Goal: Task Accomplishment & Management: Manage account settings

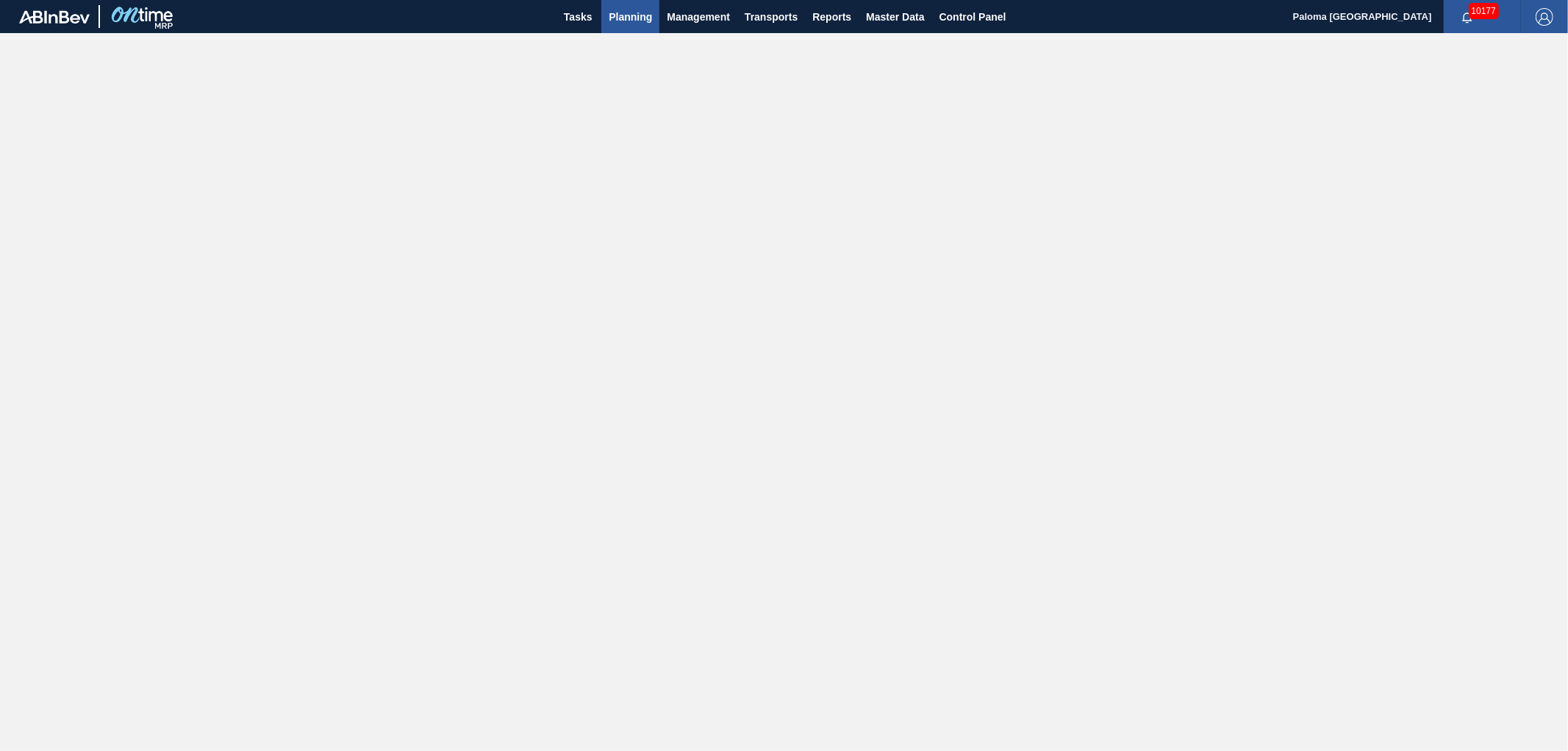
click at [618, 28] on button "Planning" at bounding box center [630, 16] width 58 height 33
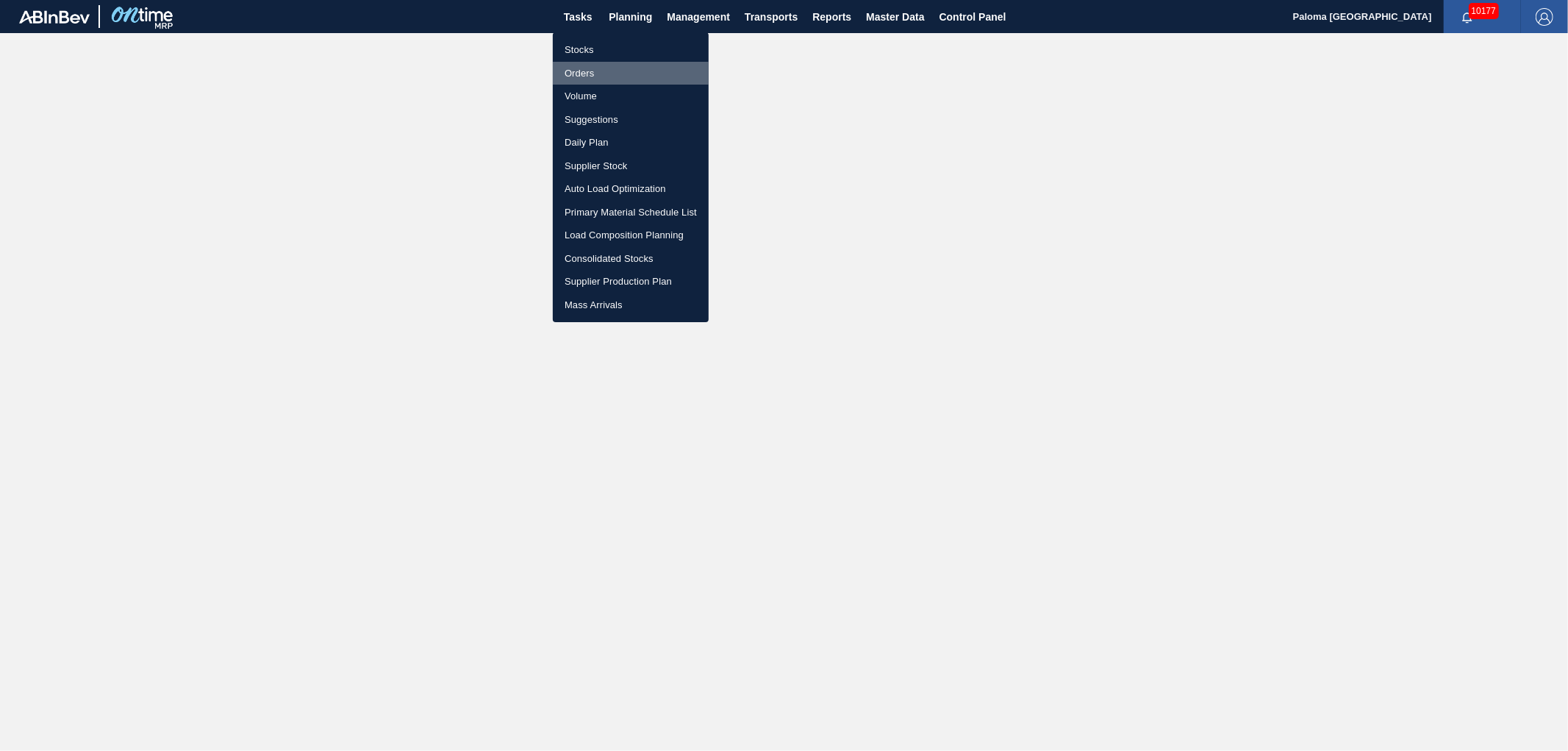
click at [597, 68] on li "Orders" at bounding box center [631, 74] width 156 height 24
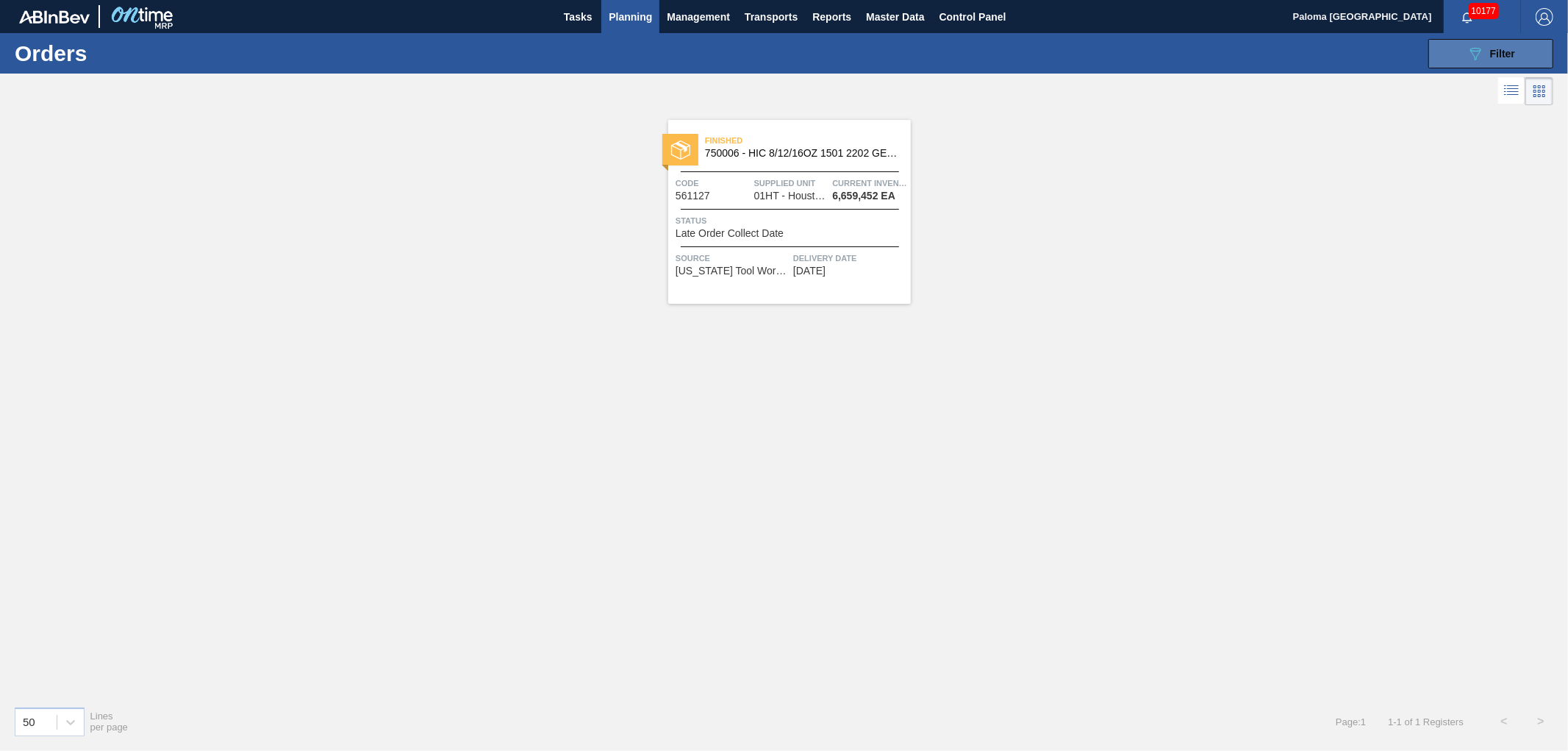
click at [1471, 53] on icon "089F7B8B-B2A5-4AFE-B5C0-19BA573D28AC" at bounding box center [1476, 54] width 18 height 18
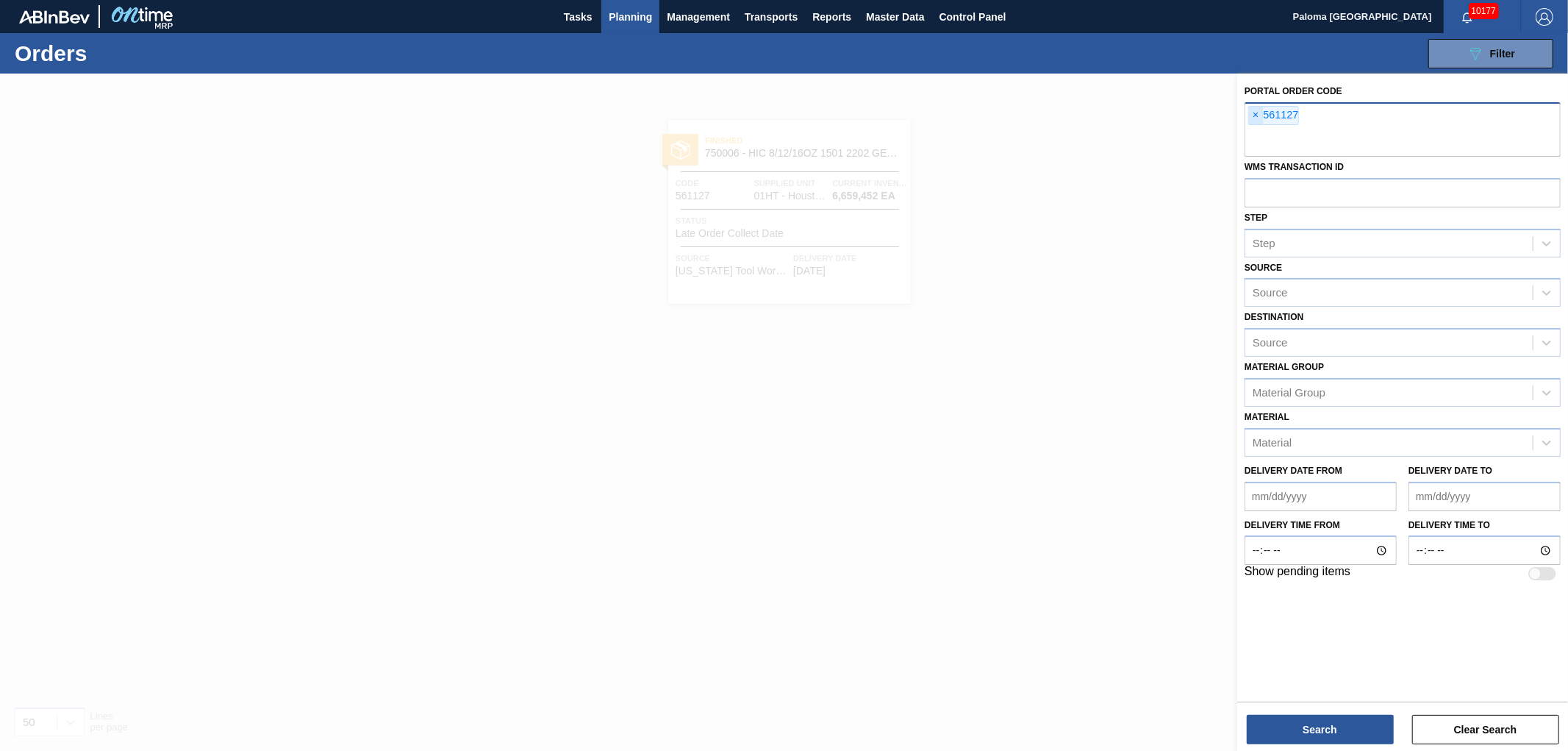
click at [1251, 112] on span "×" at bounding box center [1256, 115] width 14 height 18
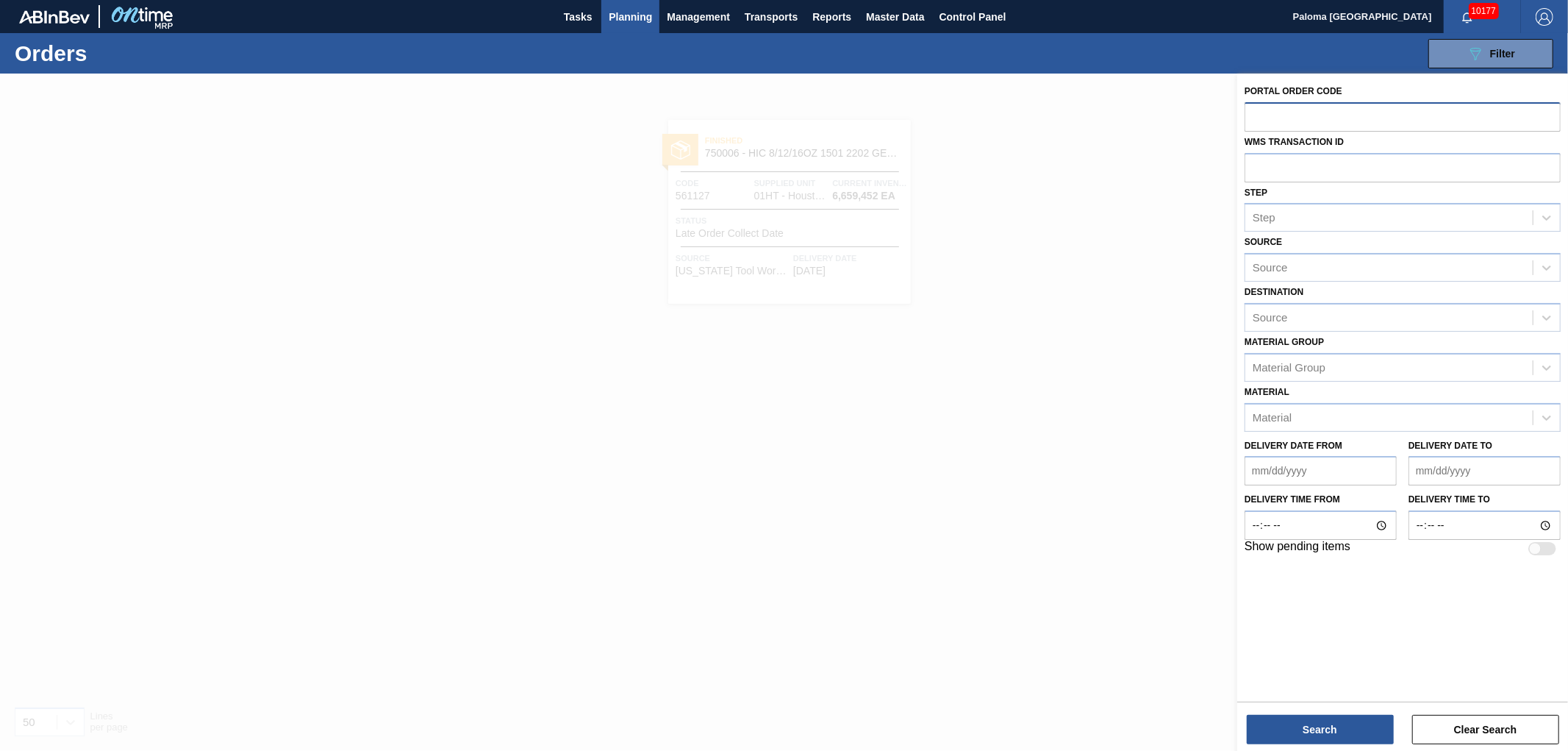
paste input "text"
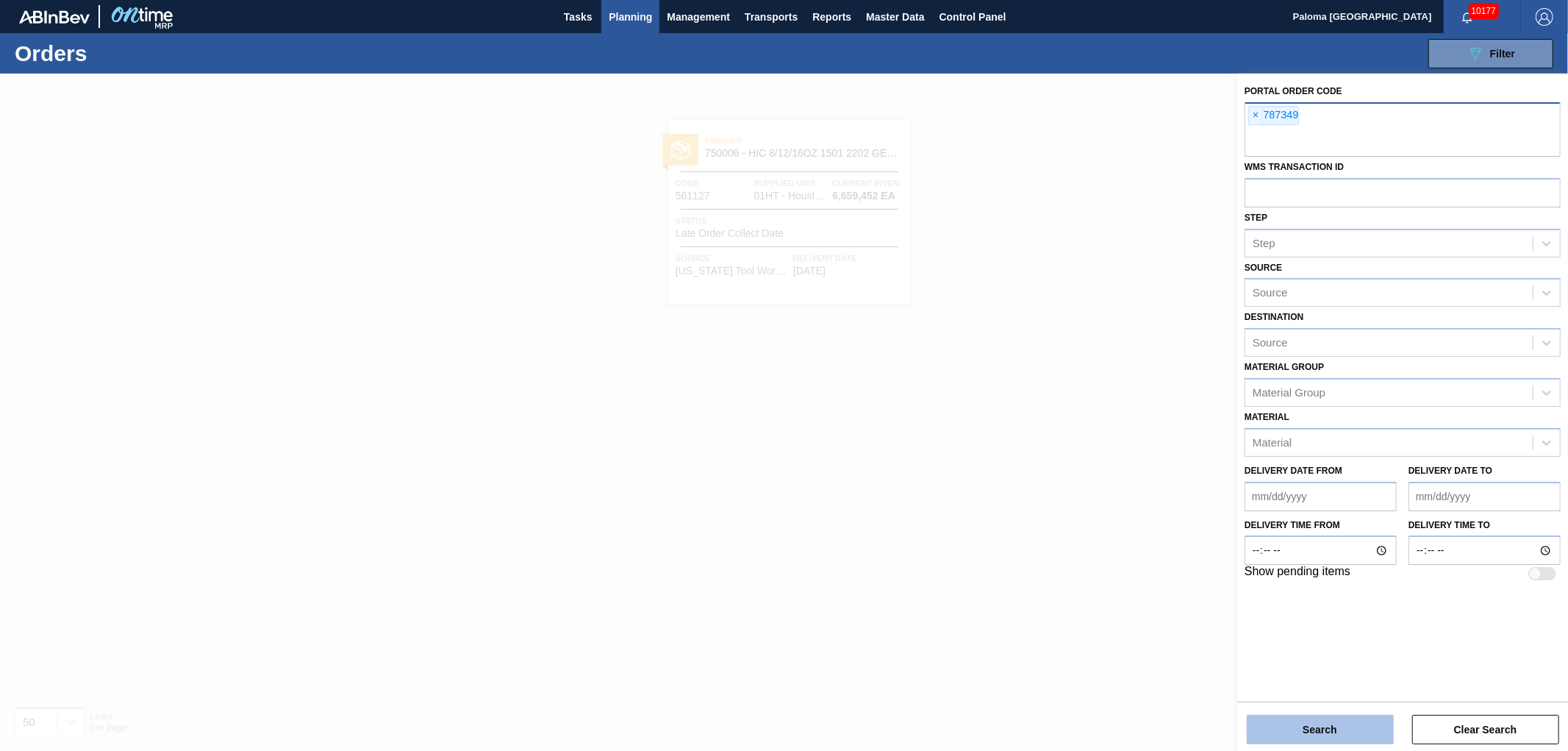
click at [1274, 719] on button "Search" at bounding box center [1321, 730] width 147 height 30
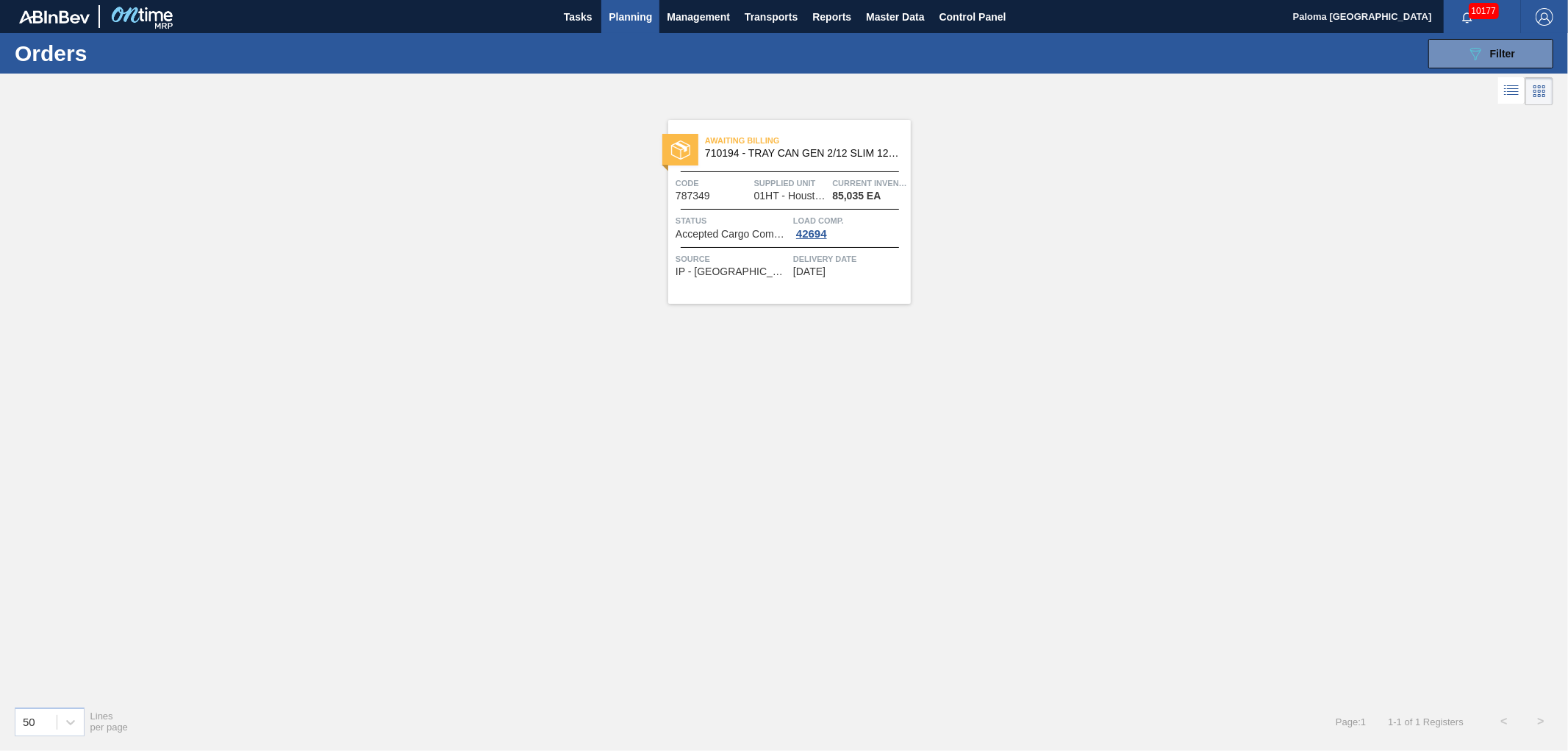
click at [785, 176] on span "Supplied Unit" at bounding box center [791, 183] width 75 height 15
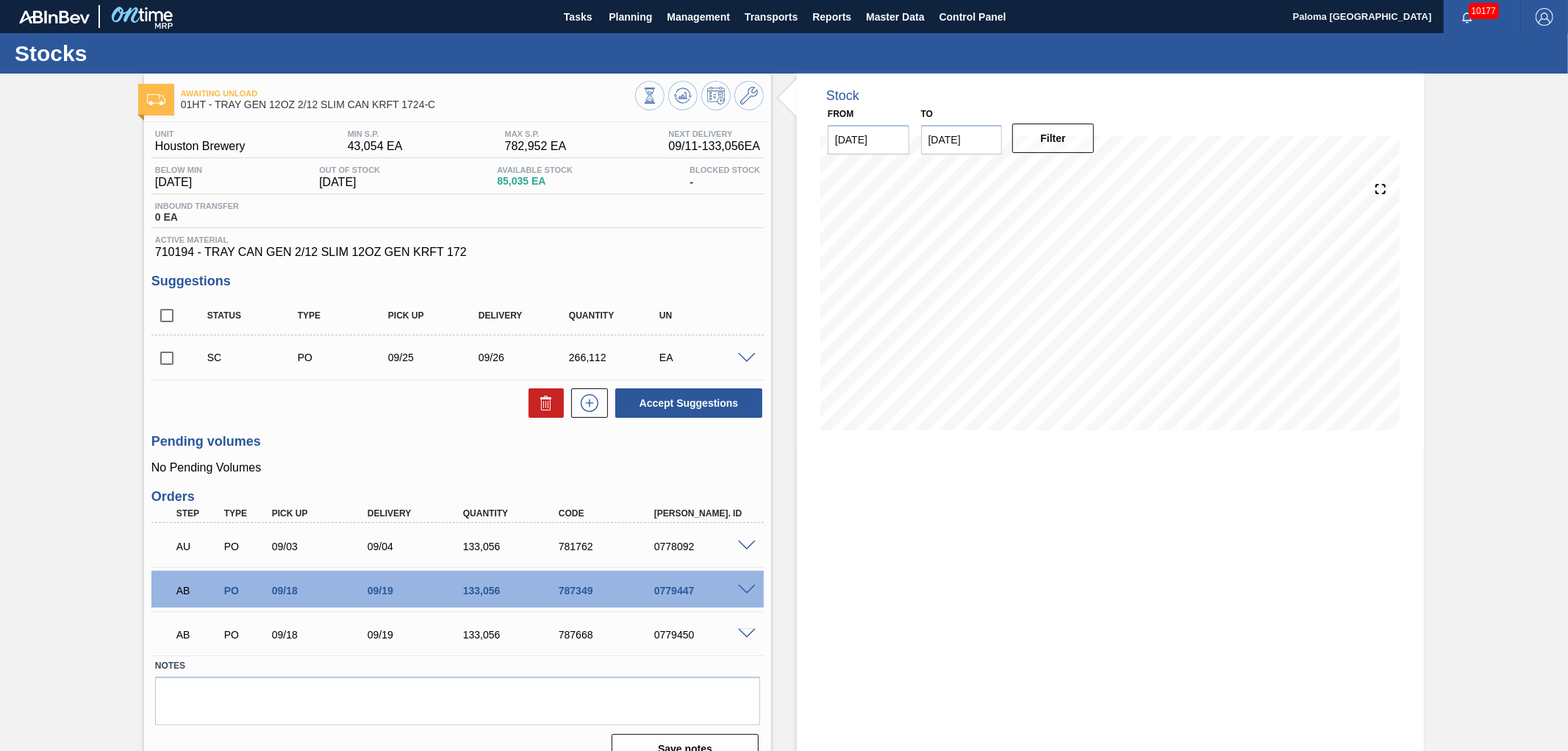
click at [743, 591] on span at bounding box center [747, 590] width 18 height 11
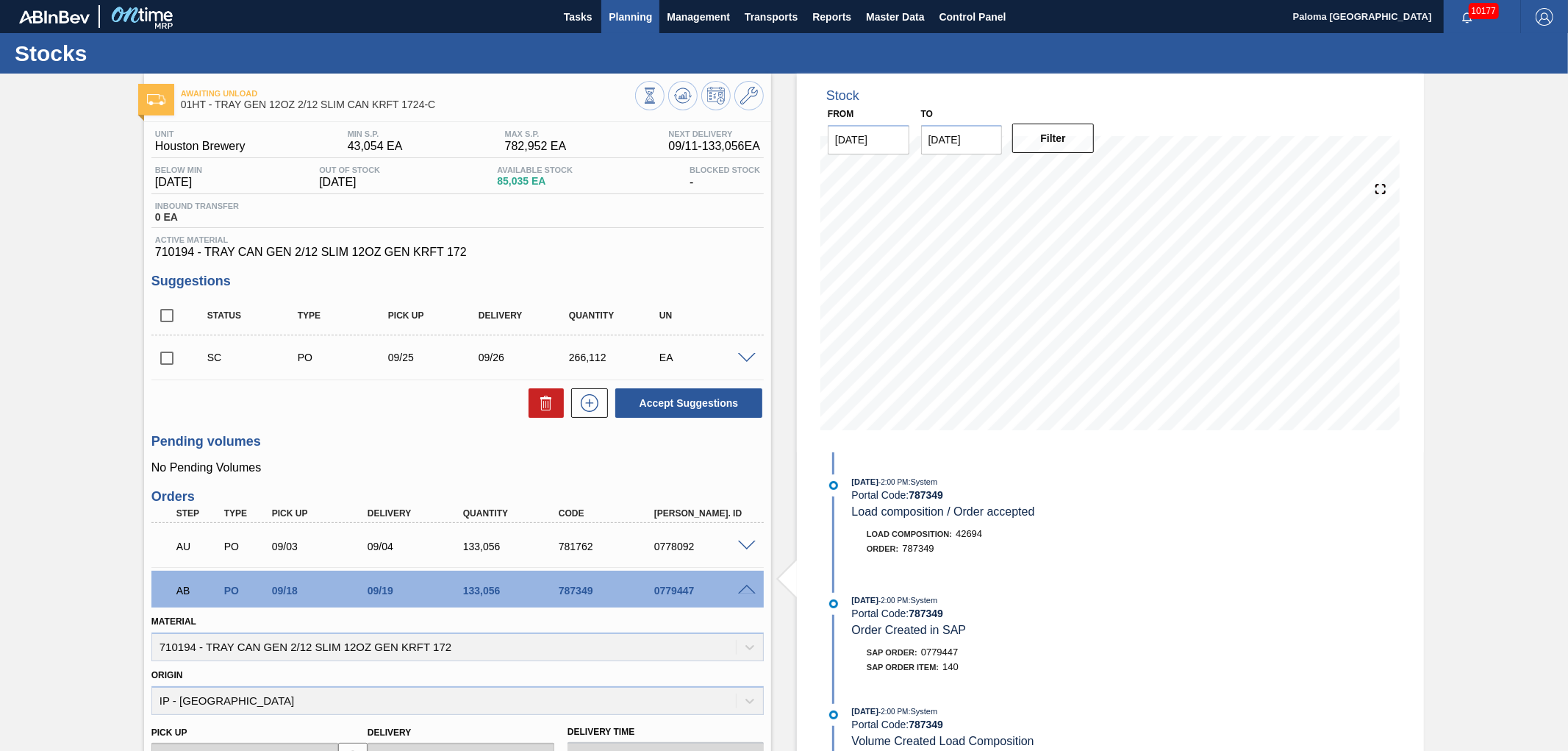
click at [630, 15] on span "Planning" at bounding box center [630, 17] width 43 height 18
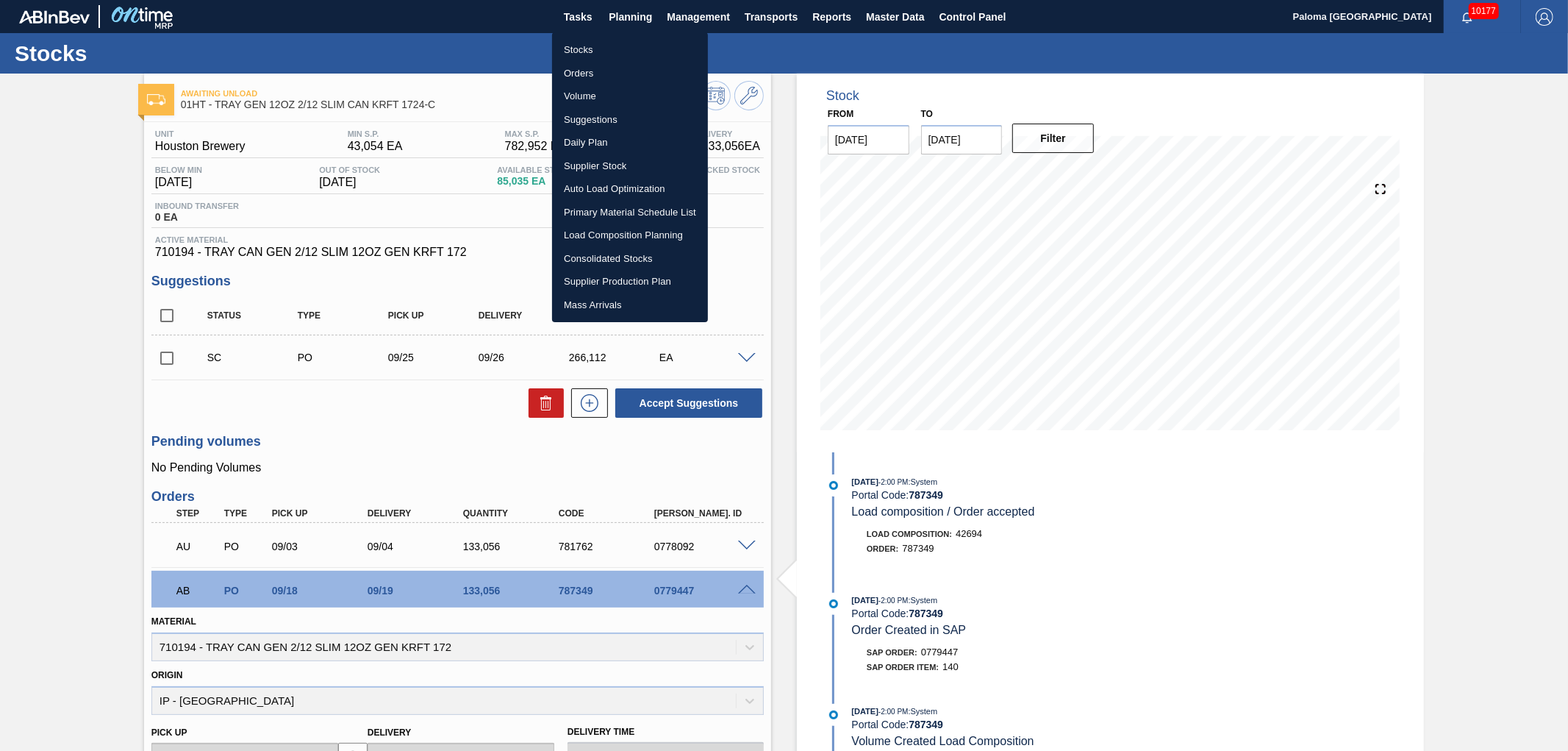
click at [664, 239] on li "Load Composition Planning" at bounding box center [630, 236] width 156 height 24
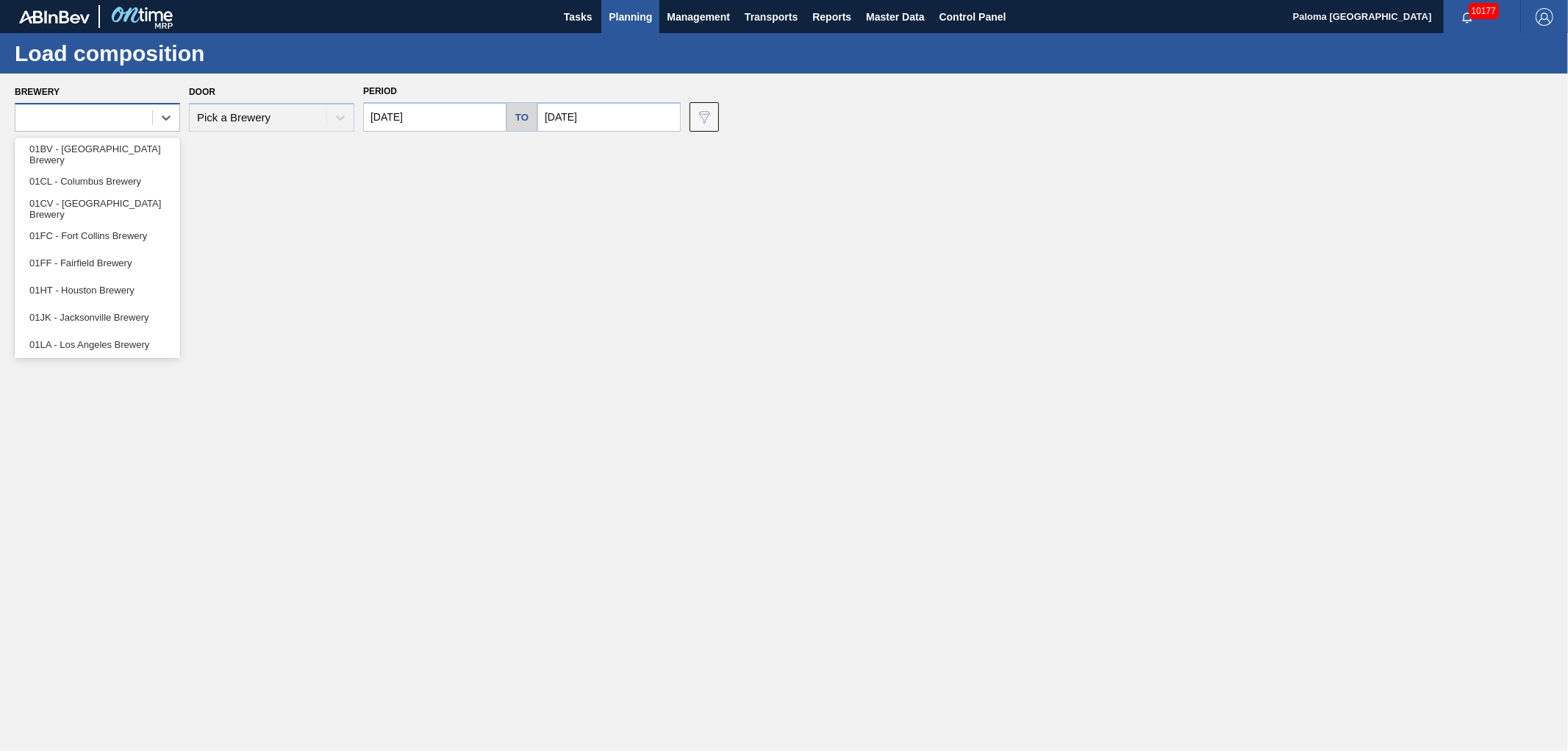
click at [129, 120] on div at bounding box center [84, 117] width 137 height 22
click at [120, 149] on div "01BV - [GEOGRAPHIC_DATA] Brewery" at bounding box center [97, 154] width 166 height 28
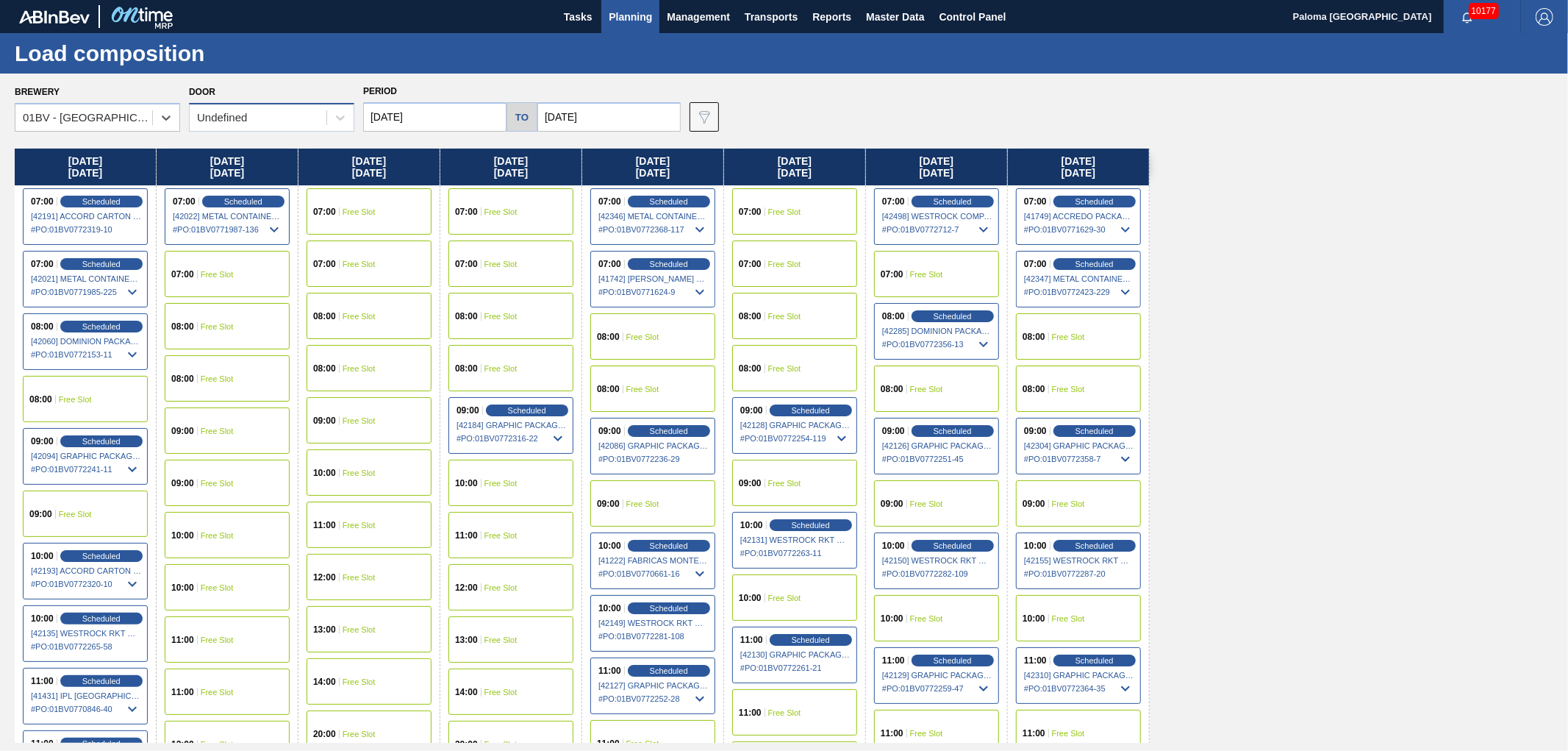
click at [273, 115] on div "Undefined" at bounding box center [258, 117] width 137 height 22
click at [255, 182] on div "LIDS" at bounding box center [271, 181] width 166 height 28
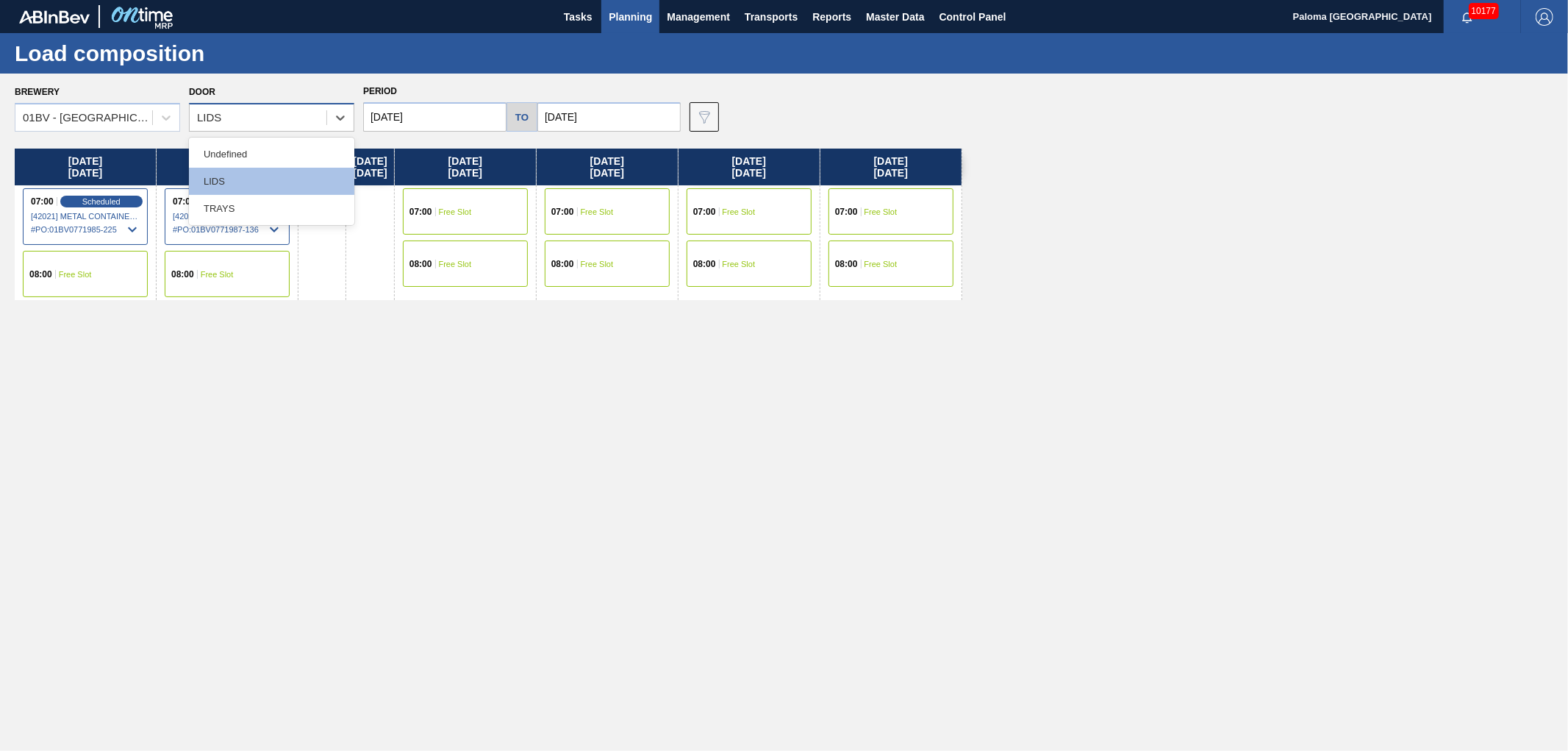
click at [260, 125] on div "LIDS" at bounding box center [258, 117] width 137 height 22
click at [243, 204] on div "TRAYS" at bounding box center [271, 208] width 166 height 28
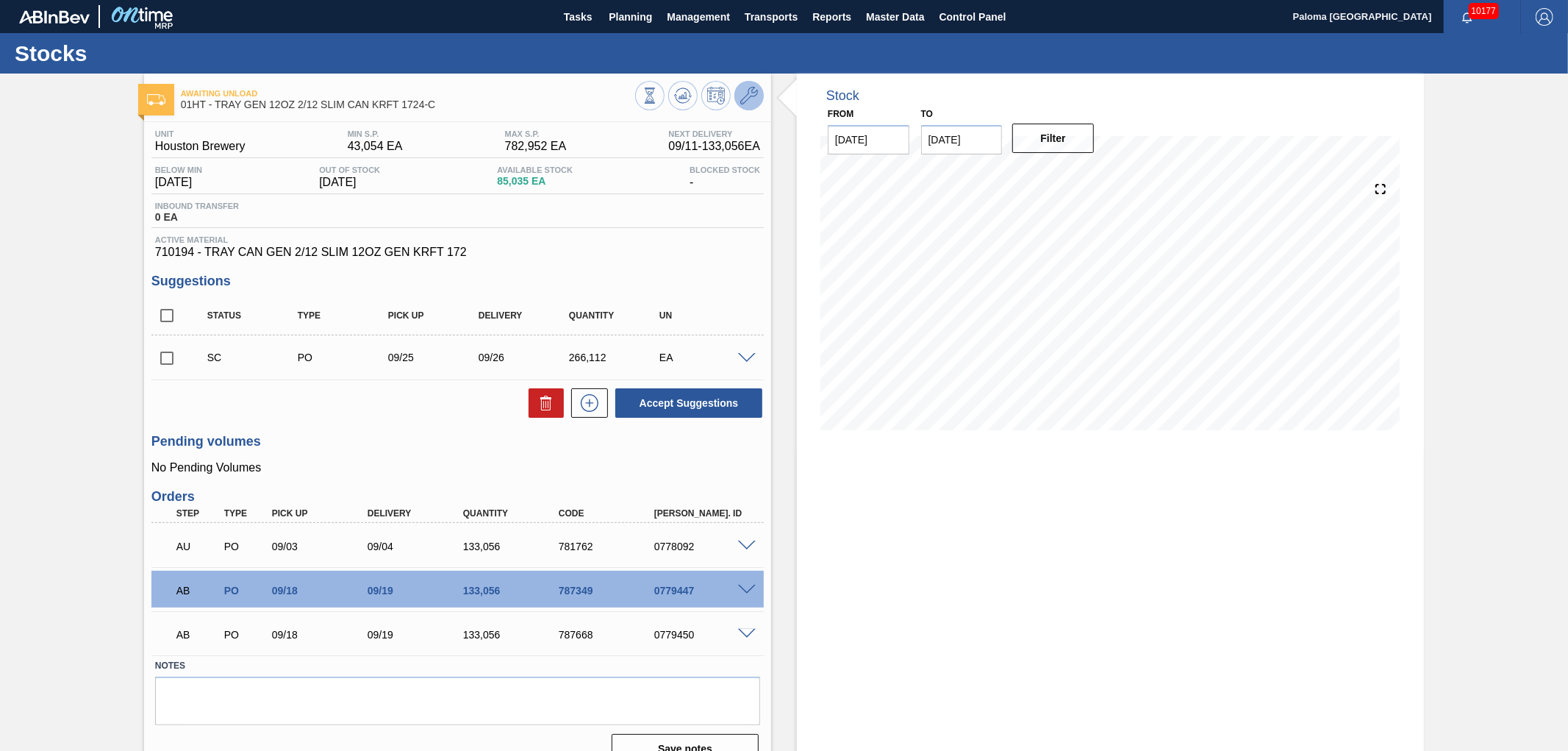
click at [745, 94] on icon at bounding box center [749, 96] width 18 height 18
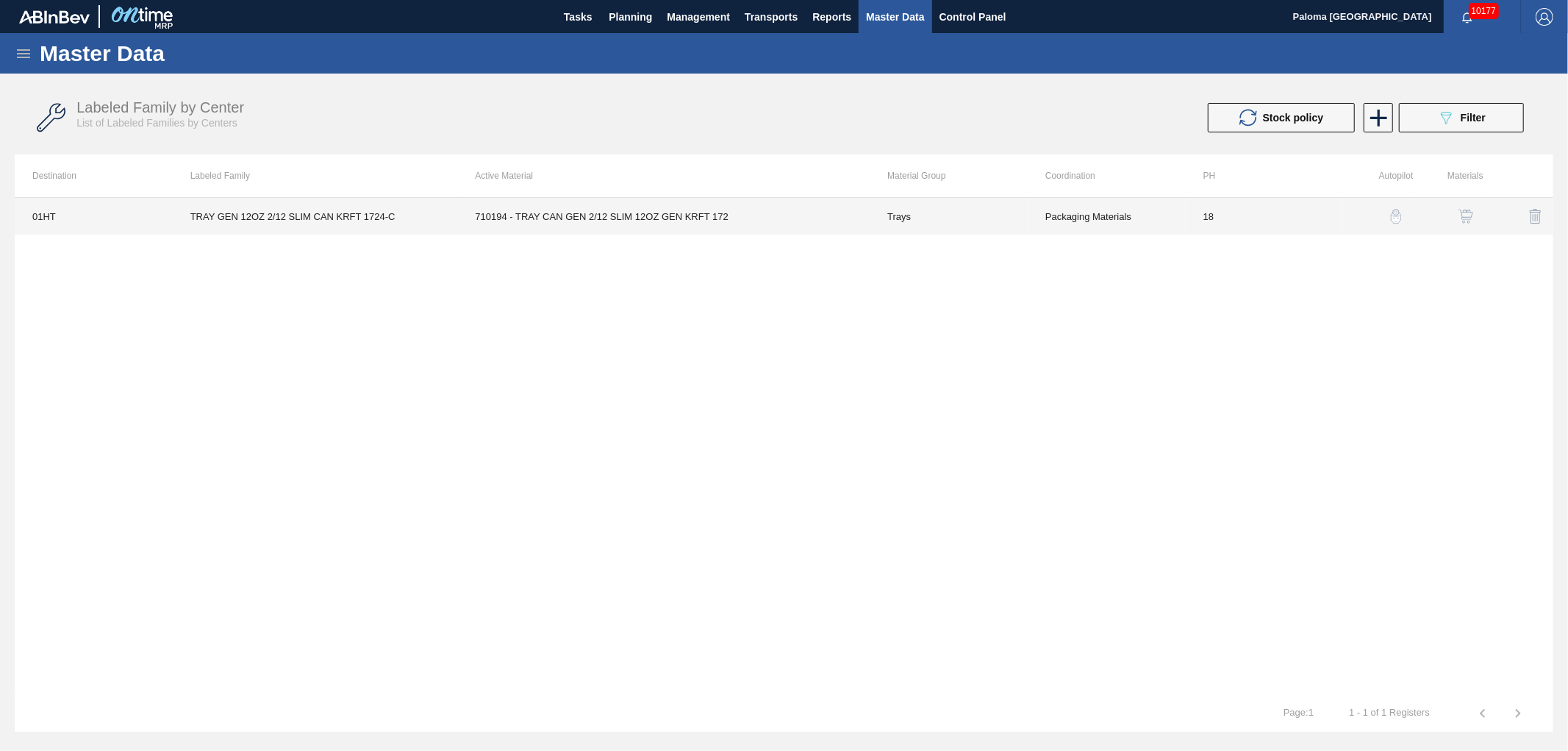
click at [1082, 225] on td "Packaging Materials" at bounding box center [1107, 216] width 158 height 36
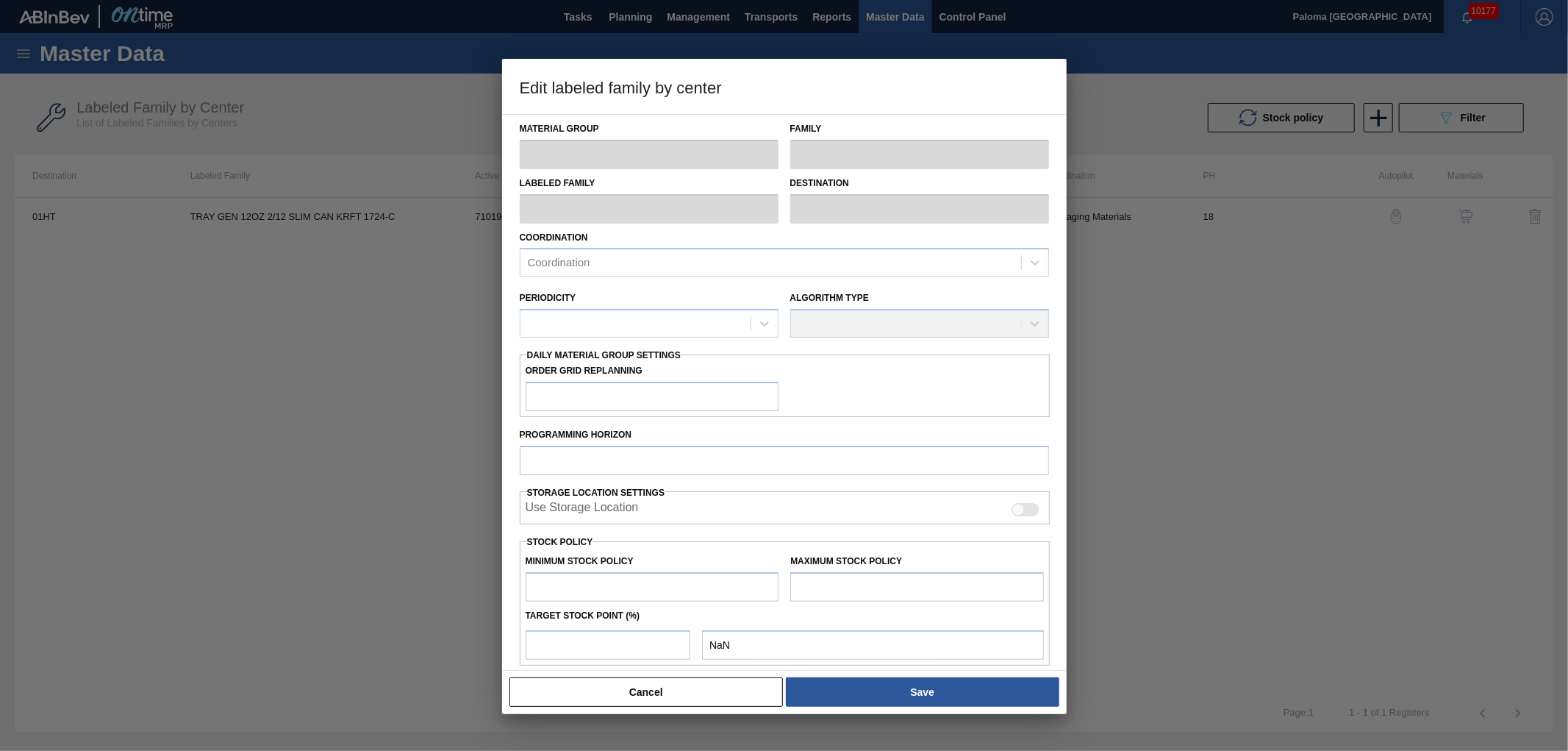
type input "Trays"
type input "TRAY GEN 12OZ 2/12 SLIM CAN KRFT 1724-C"
type input "01HT - Houston Brewery"
type input "0"
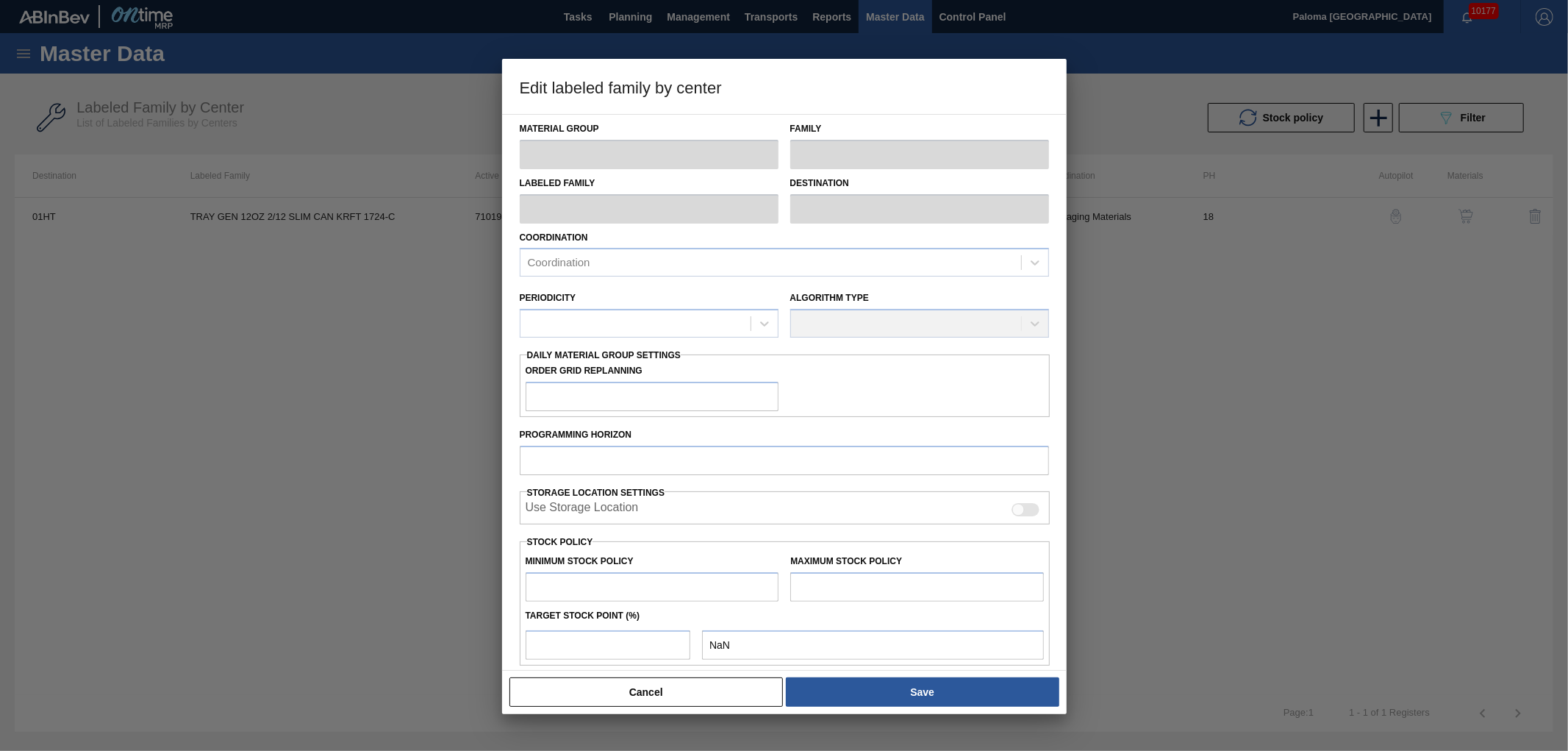
type input "18"
type input "43,054"
type input "782,952"
type input "25"
type input "228,029"
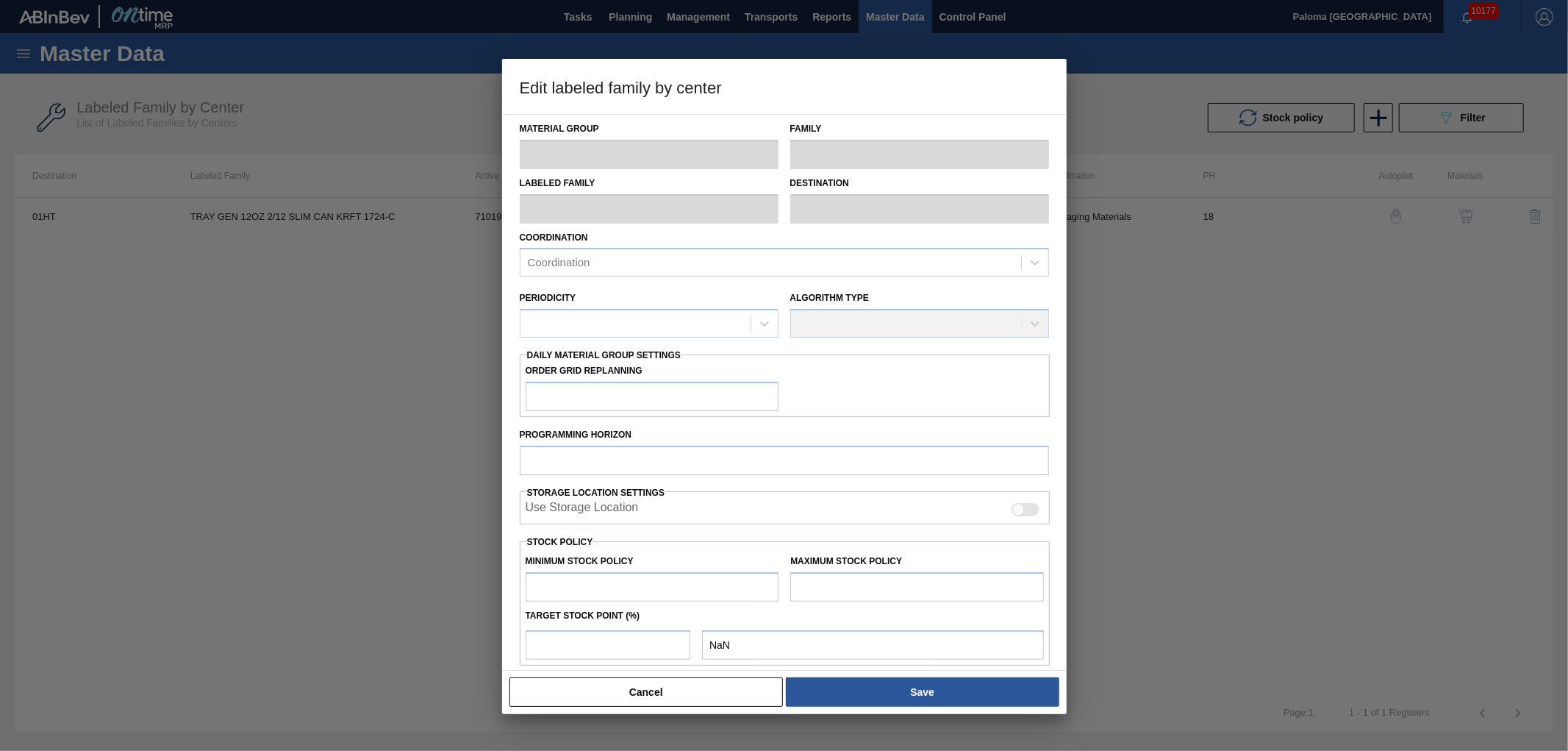
checkbox input "true"
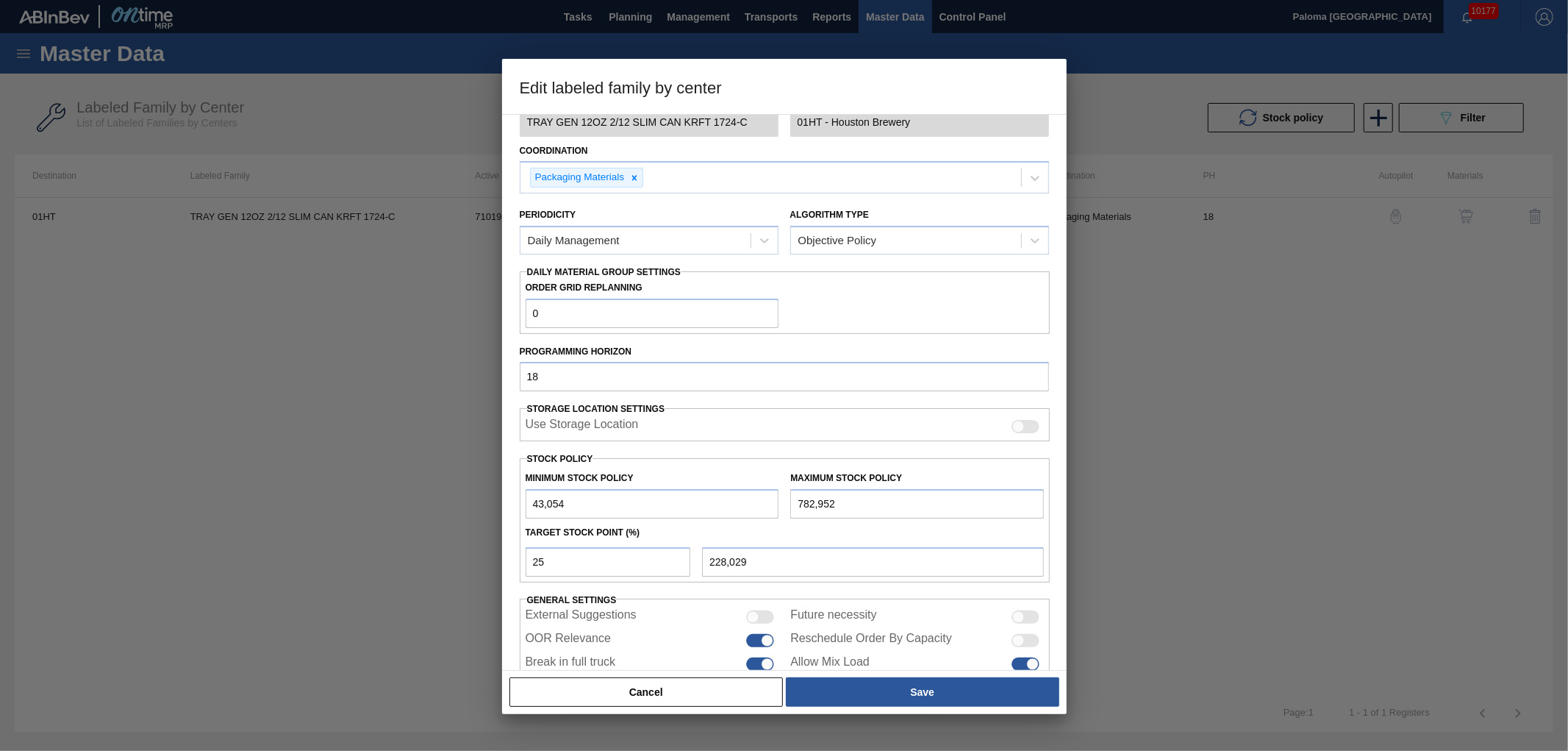
scroll to position [150, 0]
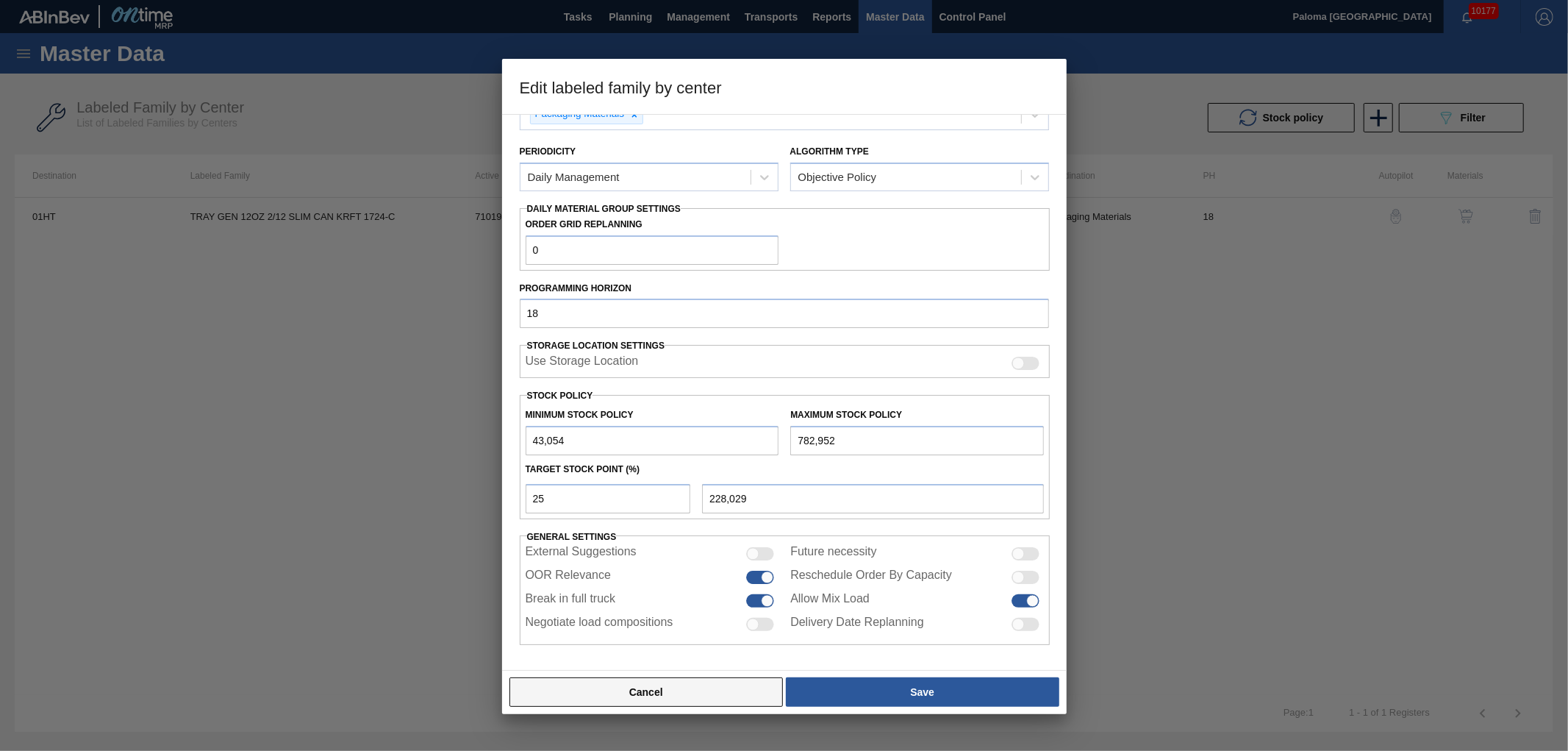
click at [702, 685] on button "Cancel" at bounding box center [647, 692] width 274 height 30
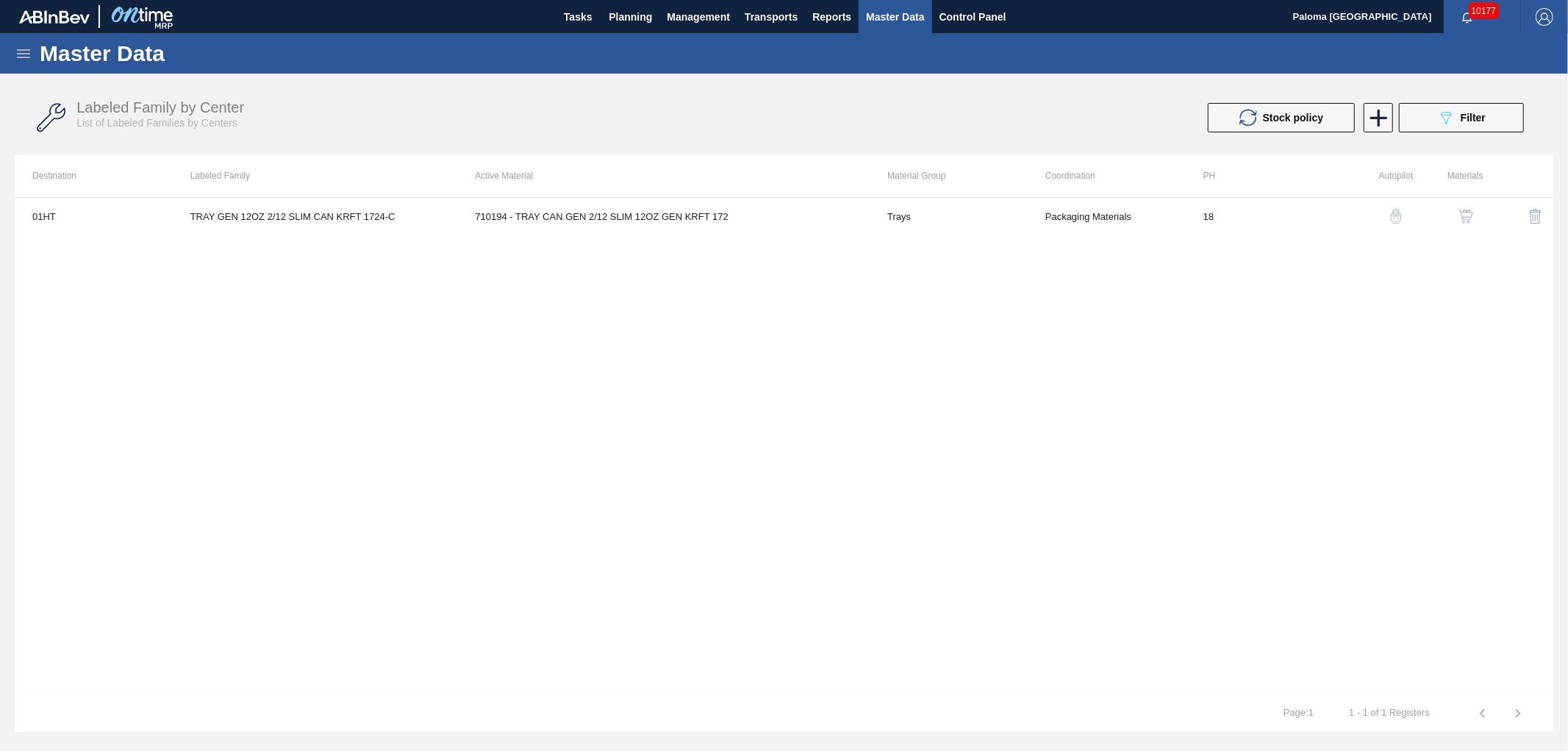
drag, startPoint x: 1403, startPoint y: 215, endPoint x: 1395, endPoint y: 217, distance: 8.2
click at [1402, 215] on div "button" at bounding box center [1396, 216] width 18 height 15
